Goal: Use online tool/utility: Use online tool/utility

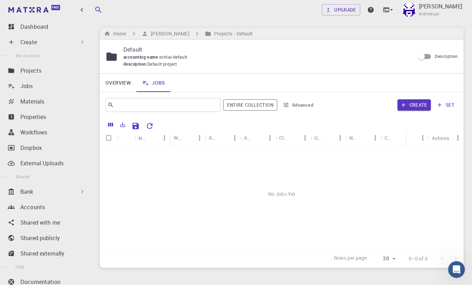
scroll to position [62, 0]
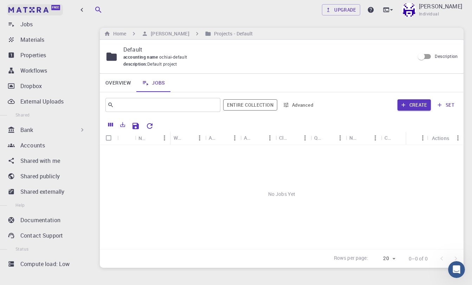
click at [45, 6] on link "Free" at bounding box center [35, 9] width 56 height 11
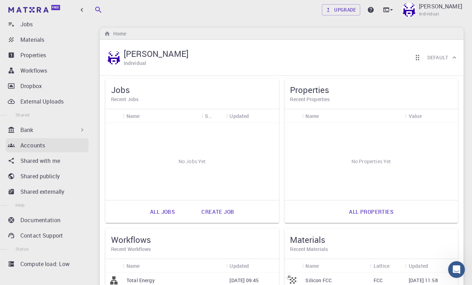
click at [45, 147] on div "Accounts" at bounding box center [54, 145] width 68 height 8
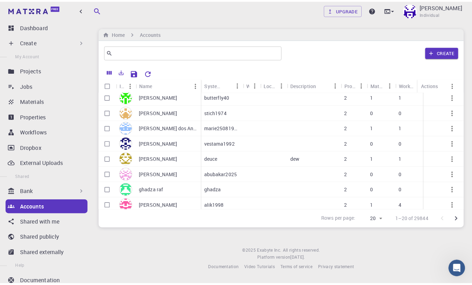
scroll to position [78, 0]
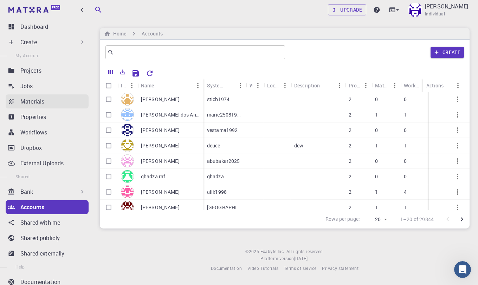
click at [41, 104] on p "Materials" at bounding box center [32, 101] width 24 height 8
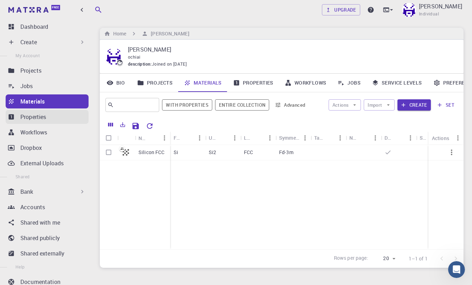
click at [37, 115] on p "Properties" at bounding box center [33, 117] width 26 height 8
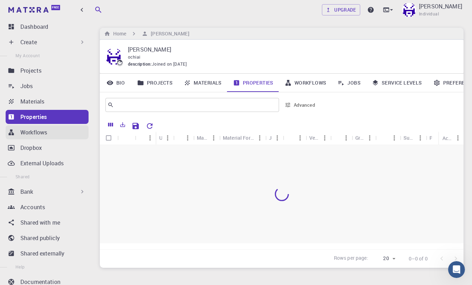
click at [41, 134] on p "Workflows" at bounding box center [33, 132] width 27 height 8
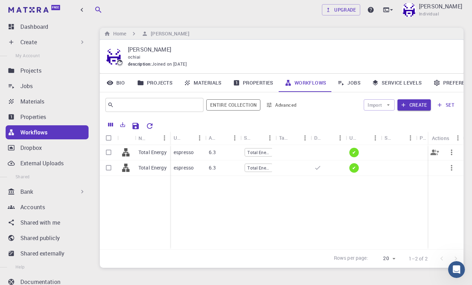
click at [145, 153] on p "Total Energy" at bounding box center [152, 152] width 28 height 7
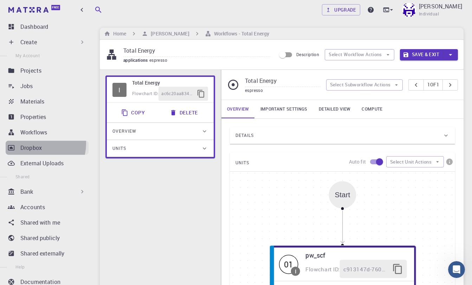
click at [39, 144] on p "Dropbox" at bounding box center [30, 148] width 21 height 8
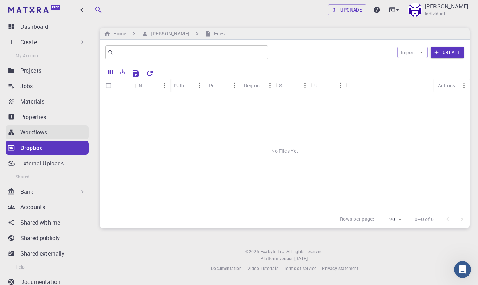
click at [46, 129] on p "Workflows" at bounding box center [33, 132] width 27 height 8
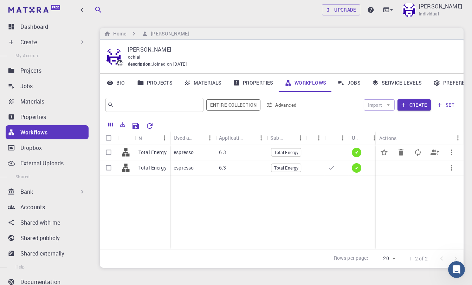
click at [153, 153] on p "Total Energy" at bounding box center [152, 152] width 28 height 7
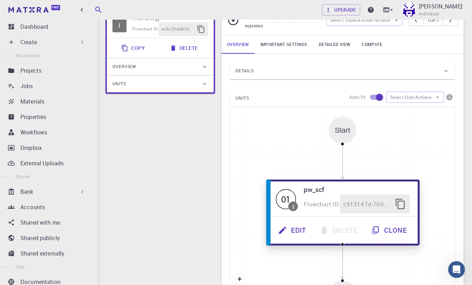
scroll to position [78, 0]
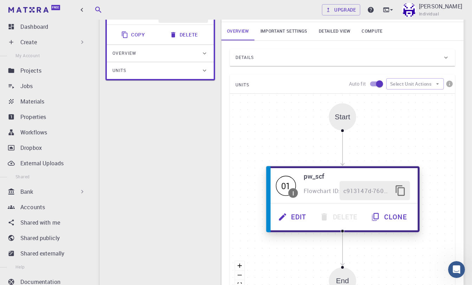
click at [295, 218] on button "Edit" at bounding box center [292, 217] width 41 height 19
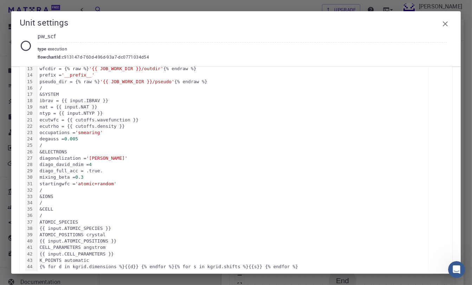
scroll to position [236, 0]
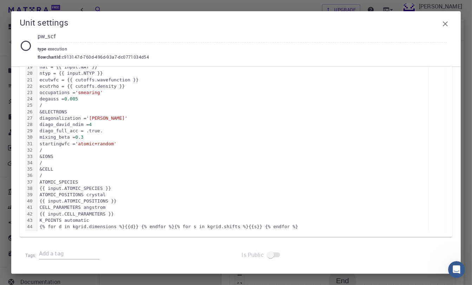
click at [449, 23] on button "button" at bounding box center [445, 24] width 14 height 14
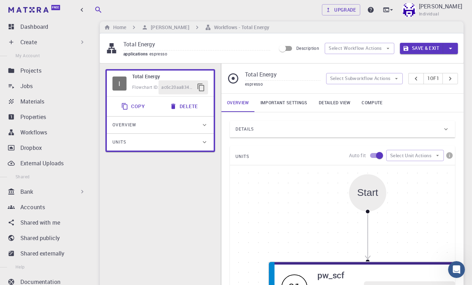
scroll to position [0, 0]
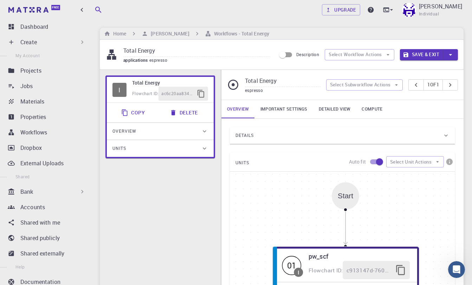
click at [366, 112] on link "Compute" at bounding box center [372, 109] width 32 height 18
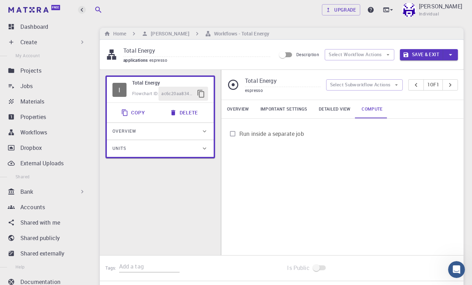
click at [83, 10] on icon "button" at bounding box center [82, 10] width 8 height 8
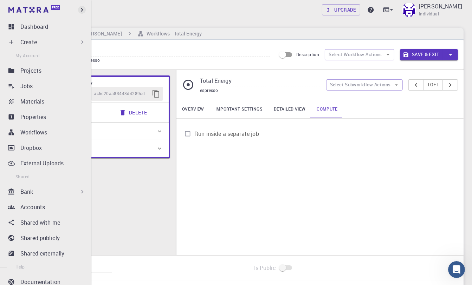
click at [83, 10] on icon "button" at bounding box center [82, 10] width 2 height 4
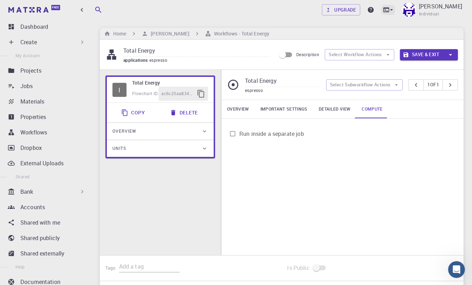
click at [393, 10] on icon at bounding box center [391, 9] width 3 height 1
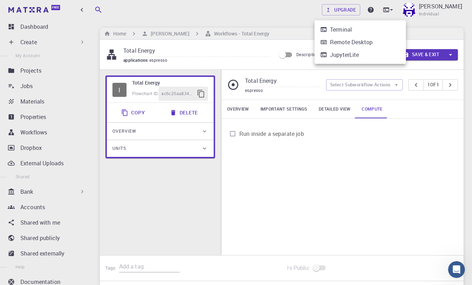
click at [350, 59] on div "JupyterLite" at bounding box center [344, 55] width 29 height 8
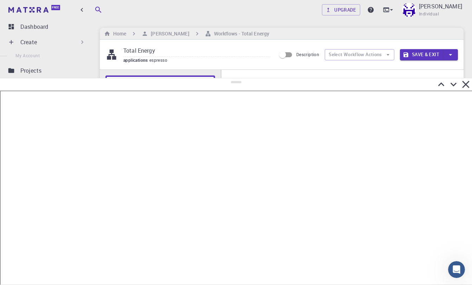
drag, startPoint x: 235, startPoint y: 146, endPoint x: 244, endPoint y: 78, distance: 69.1
click at [244, 78] on div at bounding box center [236, 181] width 472 height 207
